Goal: Transaction & Acquisition: Purchase product/service

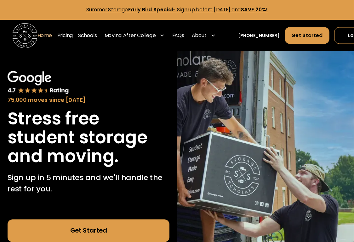
scroll to position [1, 0]
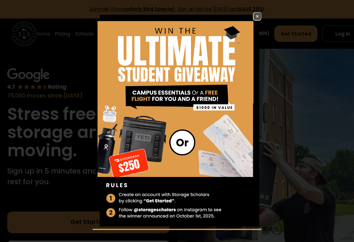
click at [257, 18] on img at bounding box center [257, 17] width 8 height 8
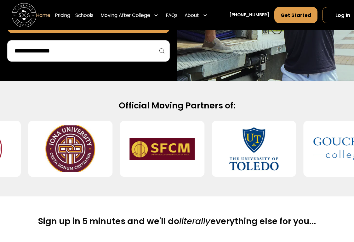
scroll to position [201, 0]
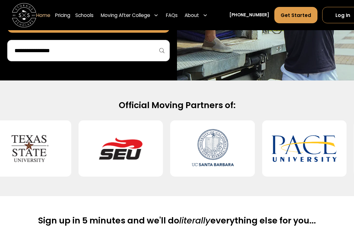
click at [95, 50] on input "search" at bounding box center [88, 50] width 149 height 11
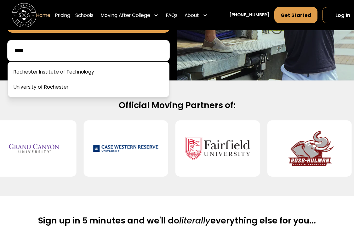
type input "****"
click at [92, 71] on link at bounding box center [88, 72] width 156 height 14
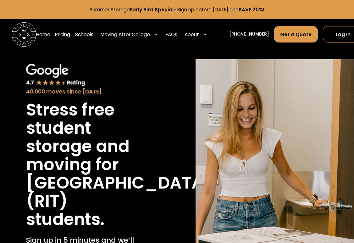
click at [62, 33] on link "Pricing" at bounding box center [62, 34] width 15 height 17
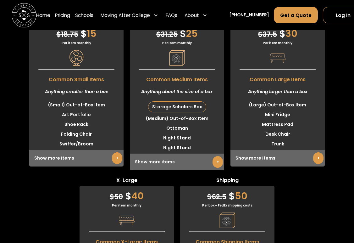
scroll to position [1615, 0]
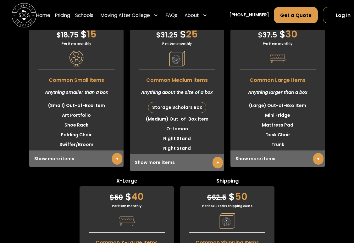
click at [115, 165] on link "+" at bounding box center [117, 159] width 10 height 12
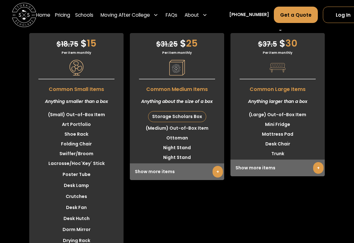
scroll to position [1607, 0]
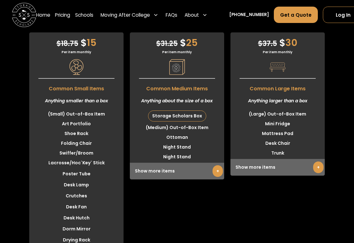
click at [219, 177] on link "+" at bounding box center [218, 171] width 10 height 12
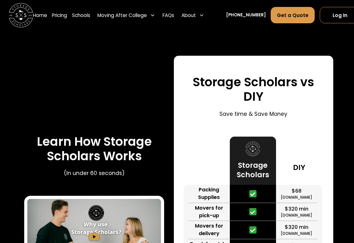
scroll to position [886, 3]
